Goal: Book appointment/travel/reservation

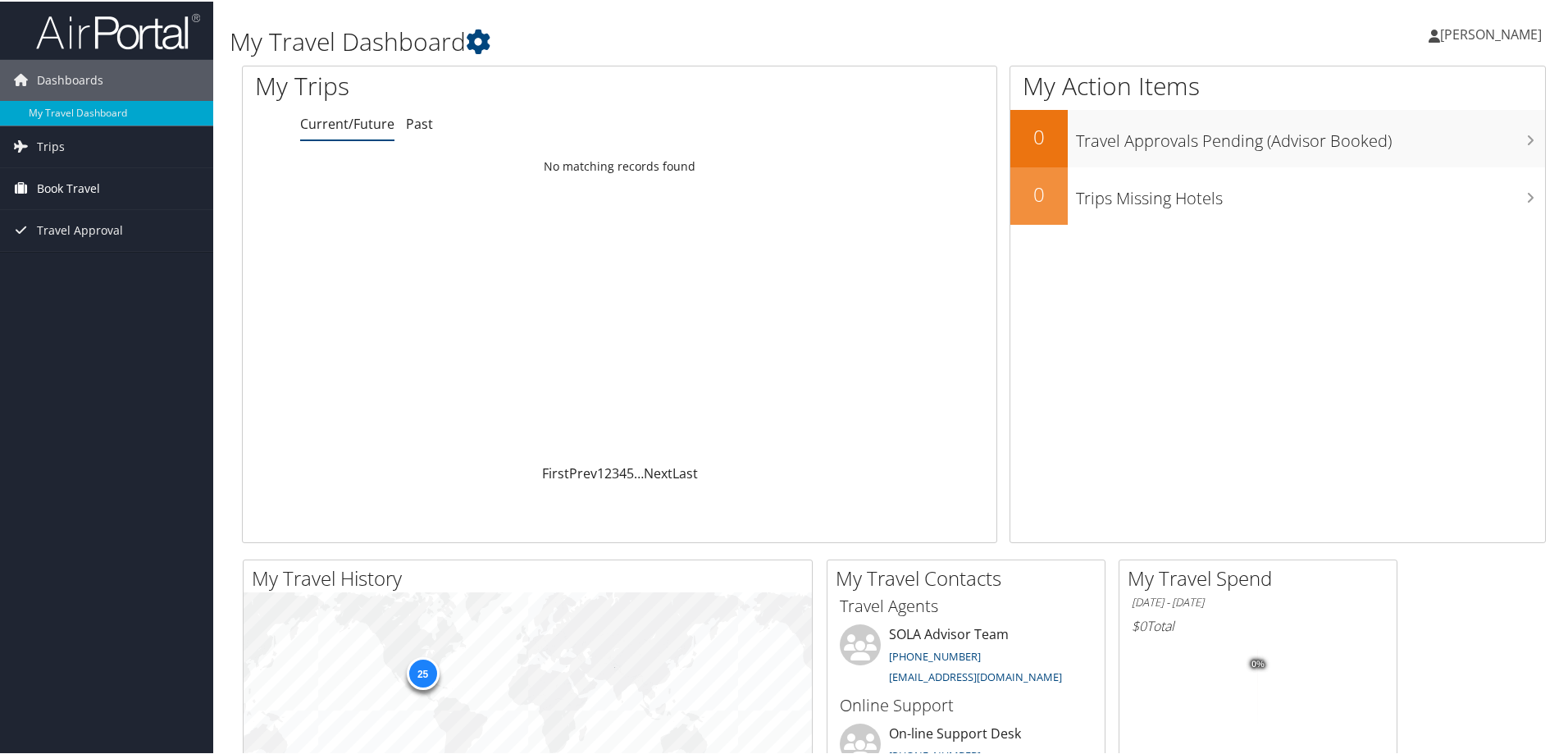
click at [57, 185] on span "Book Travel" at bounding box center [68, 187] width 63 height 41
click at [60, 244] on link "Book/Manage Online Trips" at bounding box center [107, 244] width 214 height 25
